Goal: Information Seeking & Learning: Check status

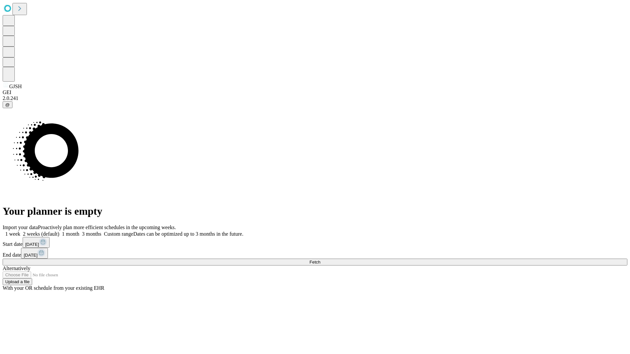
click at [320, 260] on span "Fetch" at bounding box center [314, 262] width 11 height 5
